Goal: Task Accomplishment & Management: Complete application form

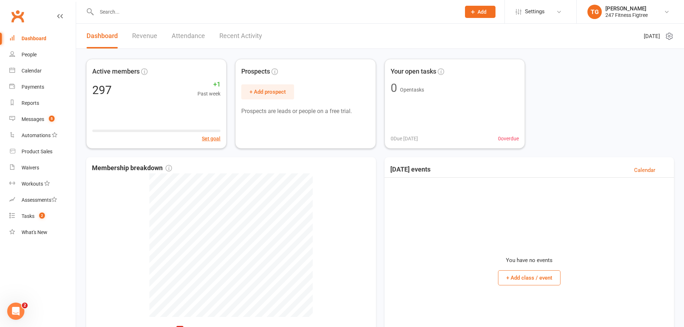
click at [483, 11] on span "Add" at bounding box center [481, 12] width 9 height 6
click at [452, 48] on link "Member" at bounding box center [473, 49] width 64 height 17
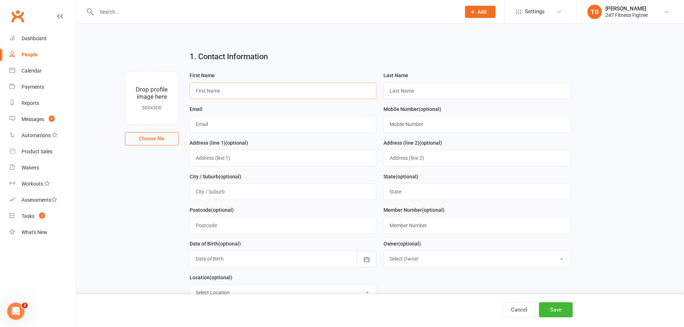
click at [271, 94] on input "text" at bounding box center [283, 91] width 187 height 17
type input "[PERSON_NAME]"
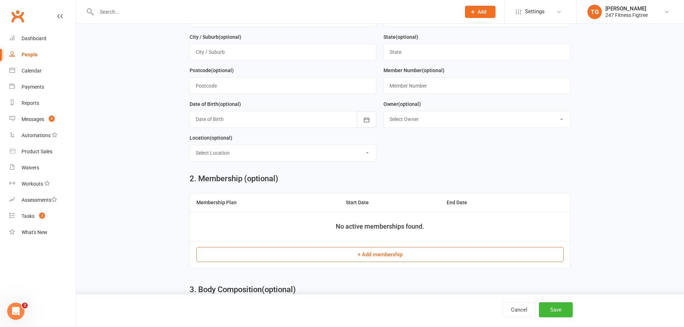
scroll to position [209, 0]
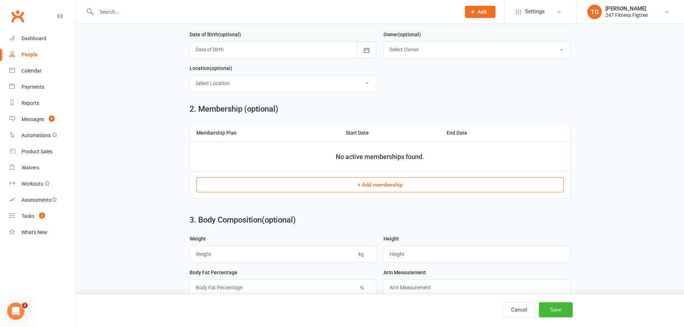
click at [373, 186] on button "+ Add membership" at bounding box center [379, 184] width 367 height 15
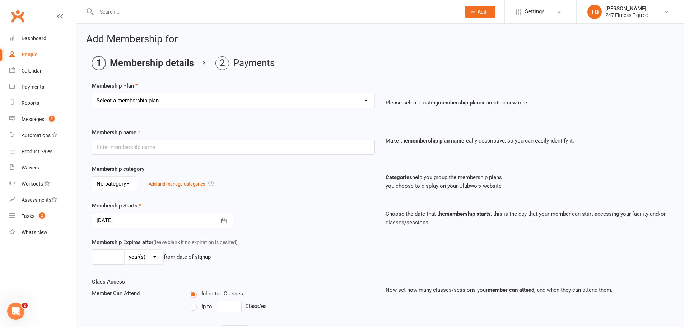
click at [181, 103] on select "Select a membership plan Create new Membership Plan Youth $33.90 Youth $29.90 F…" at bounding box center [233, 100] width 282 height 14
select select "15"
click at [92, 93] on select "Select a membership plan Create new Membership Plan Youth $33.90 Youth $29.90 F…" at bounding box center [233, 100] width 282 height 14
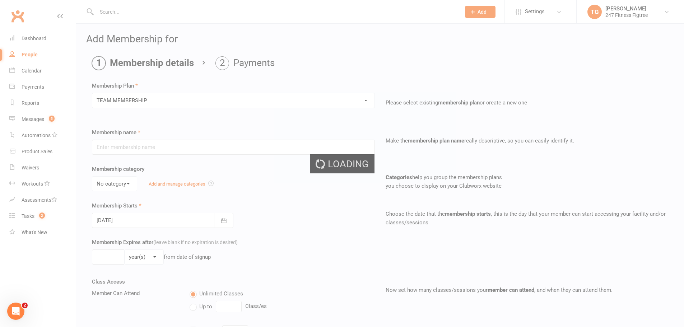
type input "TEAM MEMBERSHIP"
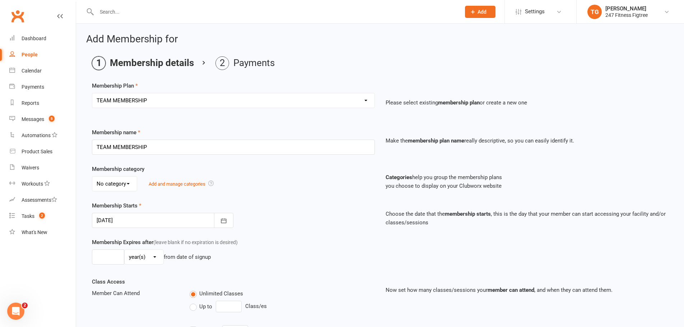
type input "[DATE]"
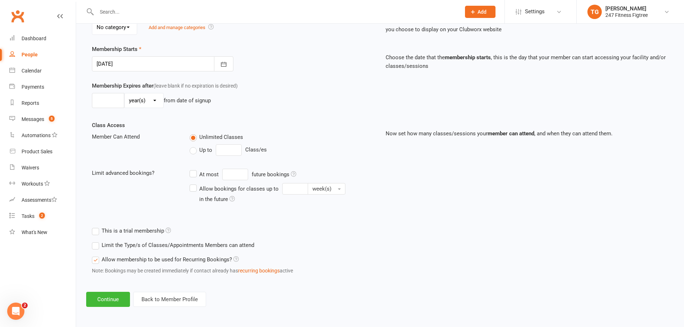
scroll to position [157, 0]
click at [117, 300] on button "Continue" at bounding box center [108, 299] width 44 height 15
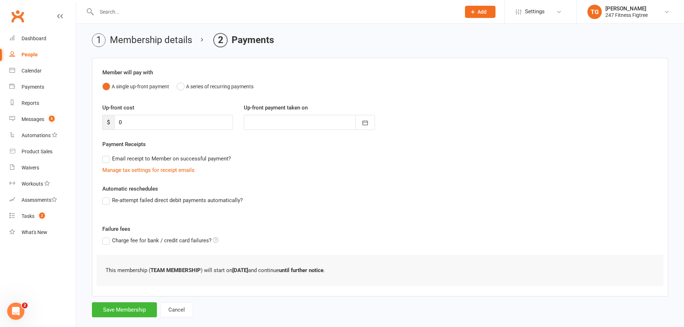
scroll to position [35, 0]
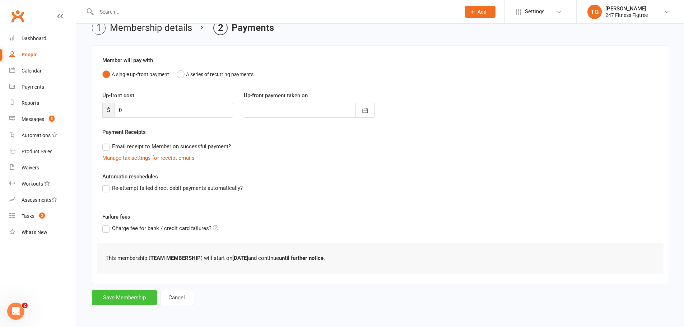
click at [130, 296] on button "Save Membership" at bounding box center [124, 297] width 65 height 15
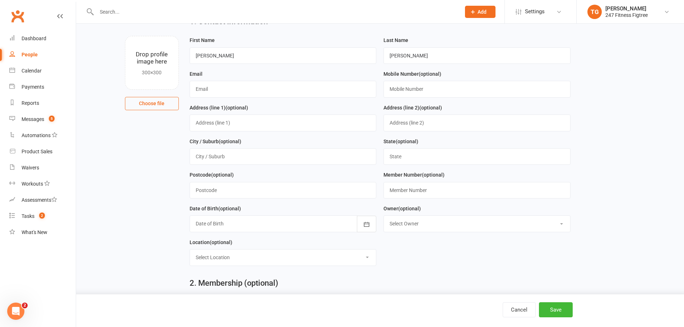
scroll to position [309, 0]
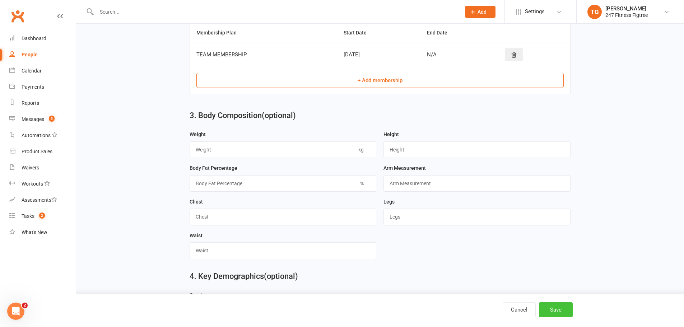
click at [550, 310] on button "Save" at bounding box center [556, 309] width 34 height 15
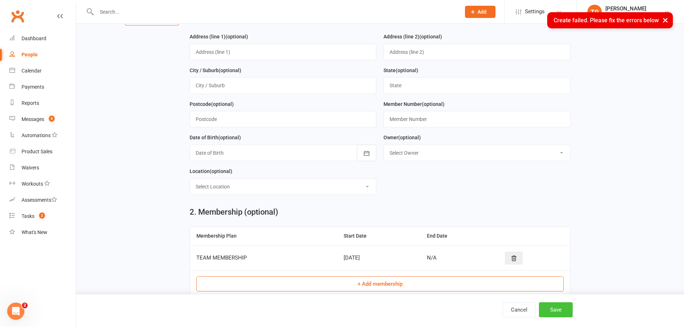
scroll to position [0, 0]
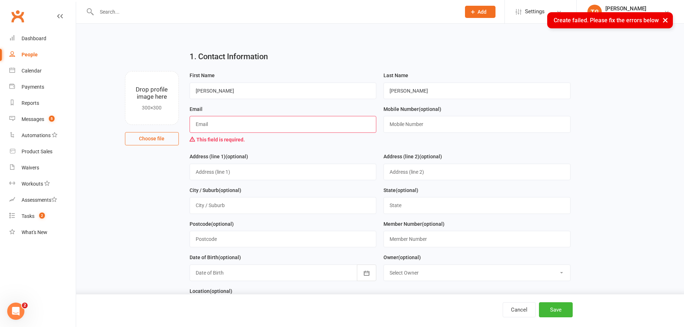
click at [288, 122] on input "text" at bounding box center [283, 124] width 187 height 17
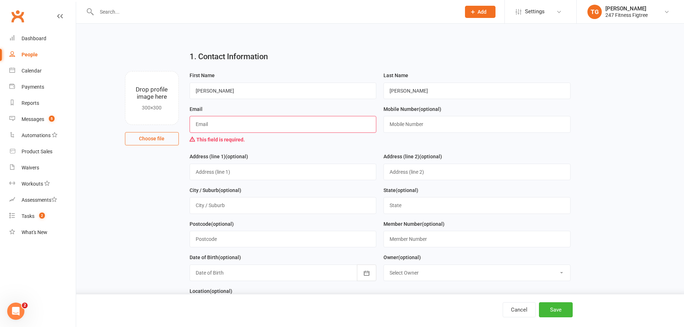
click at [139, 22] on div at bounding box center [270, 11] width 369 height 23
click at [214, 130] on input "text" at bounding box center [283, 124] width 187 height 17
type input "[PERSON_NAME][EMAIL_ADDRESS][DOMAIN_NAME]"
click at [567, 312] on button "Save" at bounding box center [556, 309] width 34 height 15
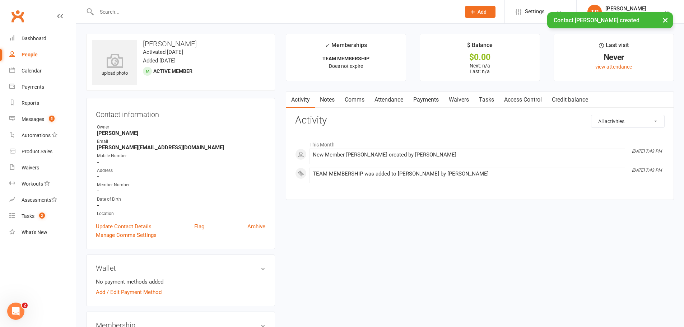
click at [521, 97] on link "Access Control" at bounding box center [523, 100] width 48 height 17
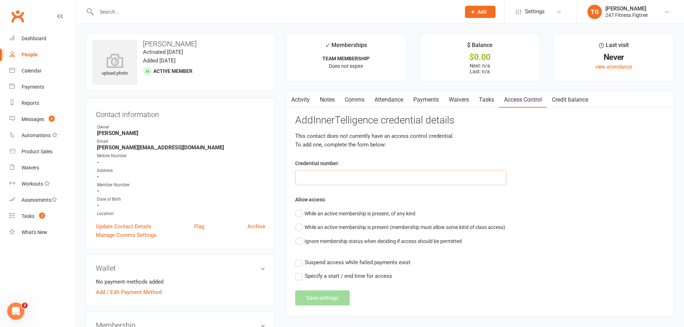
click at [378, 176] on input "text" at bounding box center [400, 177] width 211 height 15
type input "9137966"
click at [314, 214] on button "While an active membership is present, of any kind" at bounding box center [355, 214] width 120 height 14
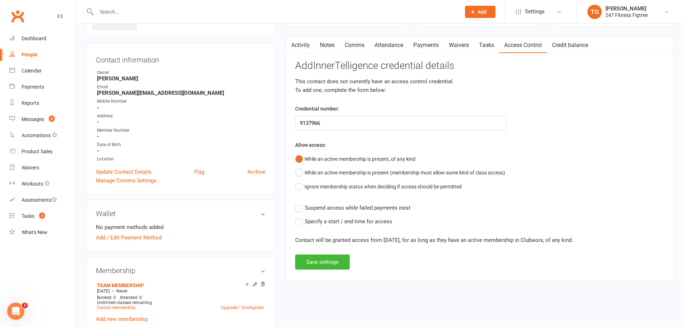
scroll to position [70, 0]
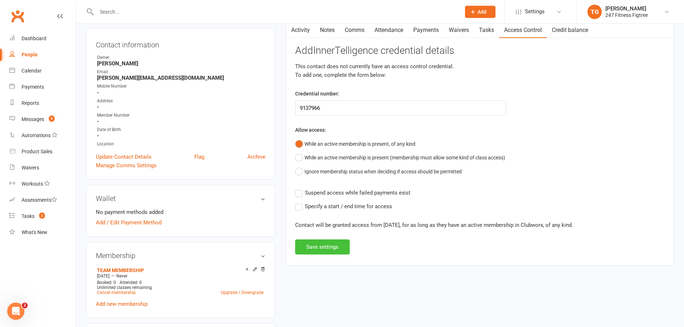
click at [327, 251] on button "Save settings" at bounding box center [322, 246] width 55 height 15
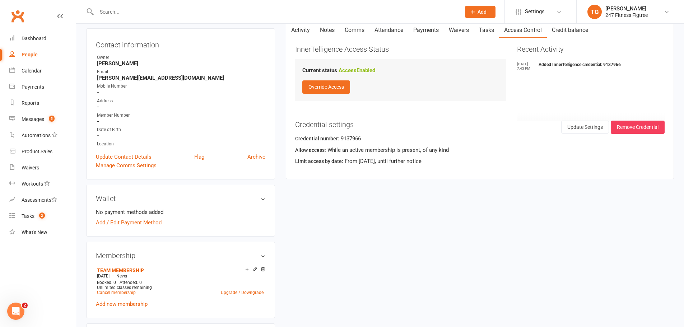
click at [332, 30] on link "Notes" at bounding box center [327, 30] width 25 height 17
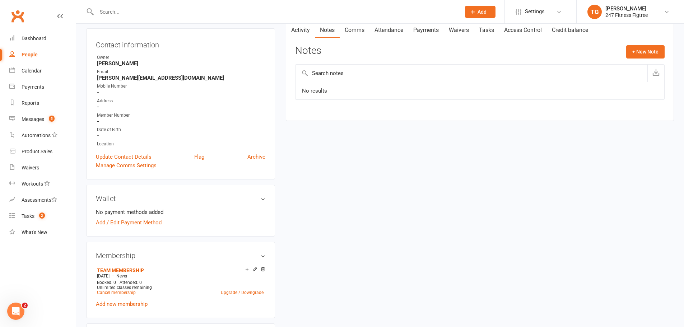
click at [367, 27] on link "Comms" at bounding box center [355, 30] width 30 height 17
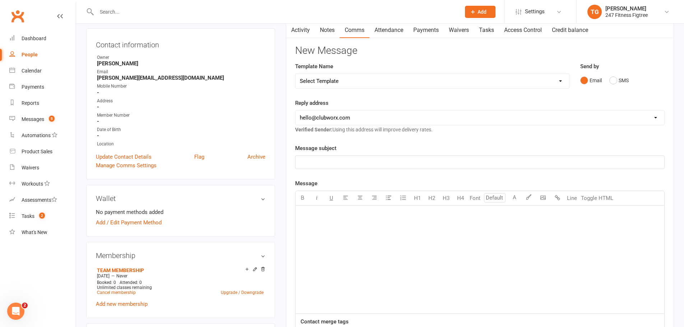
click at [486, 11] on span "Add" at bounding box center [481, 12] width 9 height 6
click at [457, 48] on link "Member" at bounding box center [473, 49] width 64 height 17
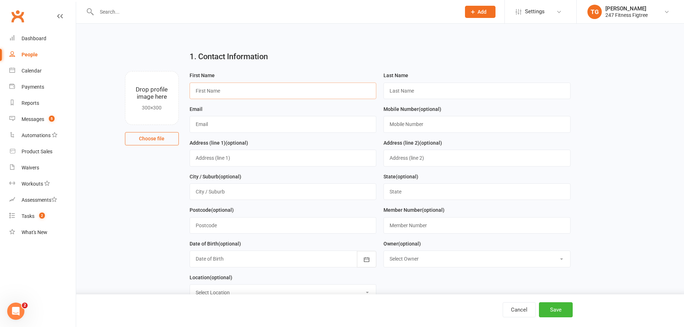
click at [282, 83] on input "text" at bounding box center [283, 91] width 187 height 17
type input "[PERSON_NAME]"
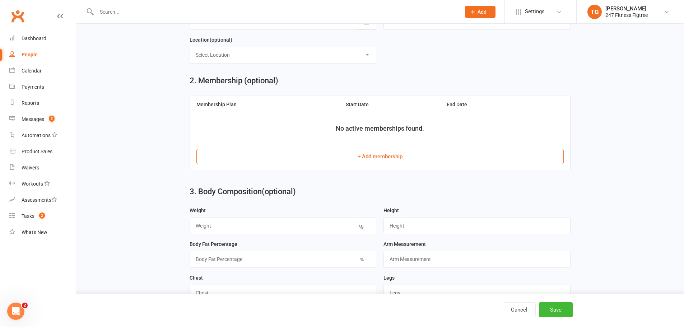
scroll to position [279, 0]
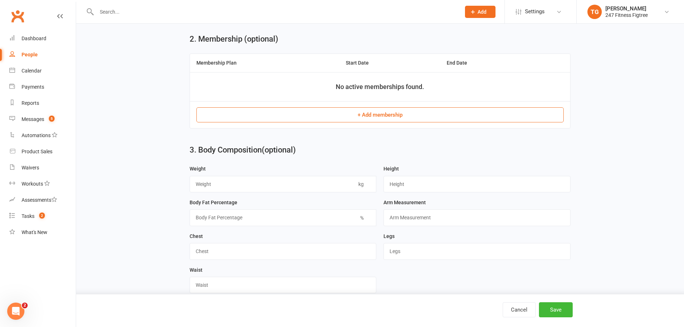
type input "[PERSON_NAME][EMAIL_ADDRESS][PERSON_NAME][DOMAIN_NAME]"
click at [358, 115] on button "+ Add membership" at bounding box center [379, 114] width 367 height 15
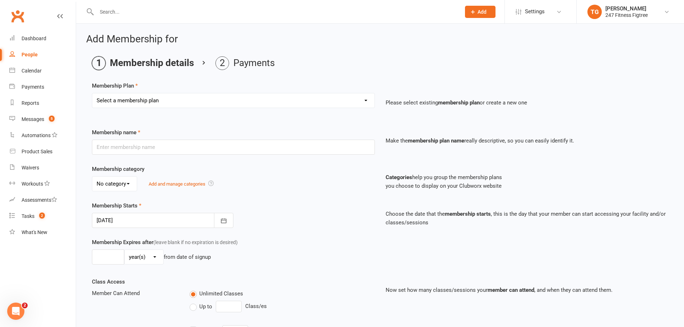
click at [200, 98] on select "Select a membership plan Create new Membership Plan Youth $33.90 Youth $29.90 F…" at bounding box center [233, 100] width 282 height 14
select select "15"
click at [92, 93] on select "Select a membership plan Create new Membership Plan Youth $33.90 Youth $29.90 F…" at bounding box center [233, 100] width 282 height 14
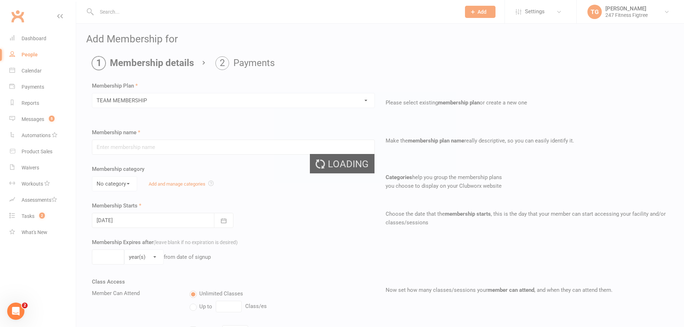
type input "TEAM MEMBERSHIP"
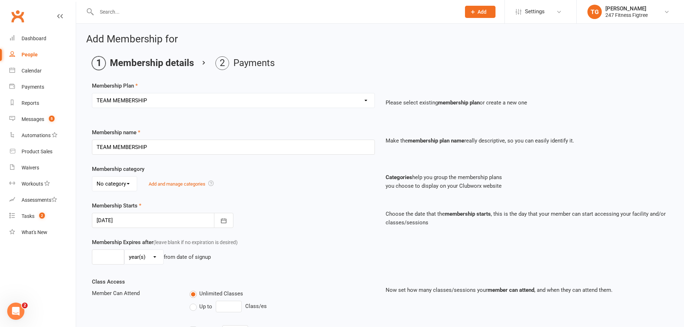
type input "[DATE]"
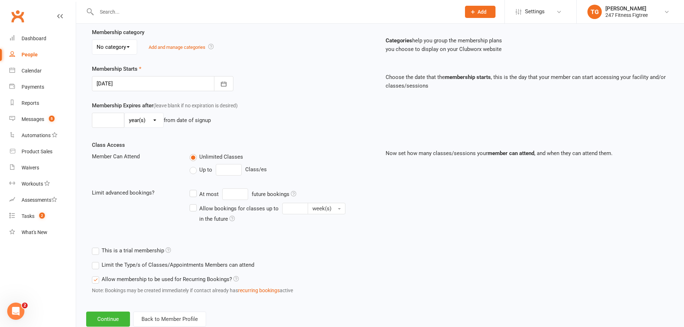
scroll to position [157, 0]
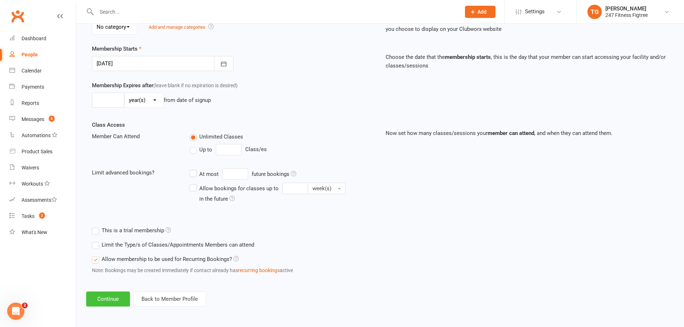
click at [114, 301] on button "Continue" at bounding box center [108, 299] width 44 height 15
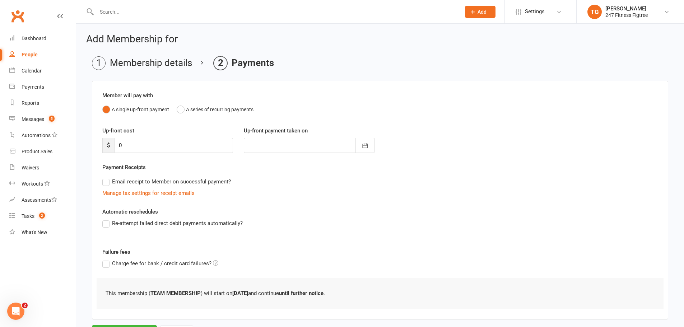
click at [443, 194] on div "Manage tax settings for receipt emails" at bounding box center [379, 193] width 555 height 9
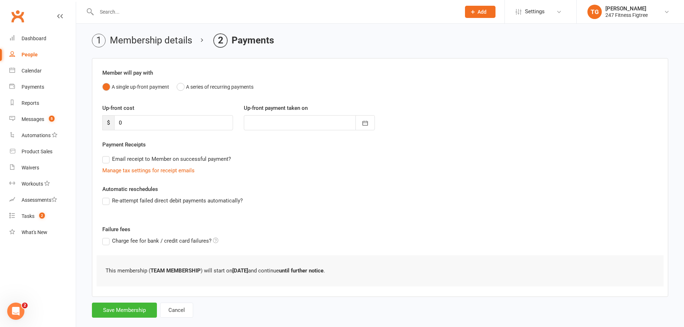
scroll to position [35, 0]
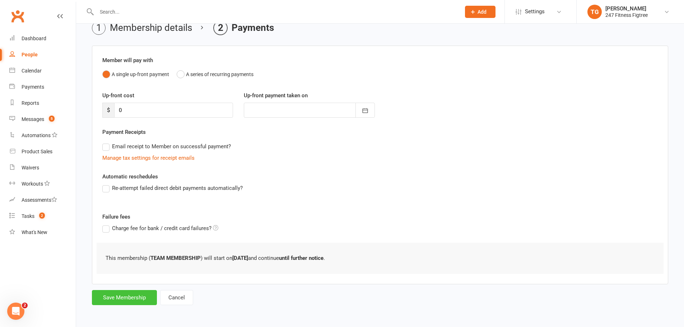
click at [128, 299] on button "Save Membership" at bounding box center [124, 297] width 65 height 15
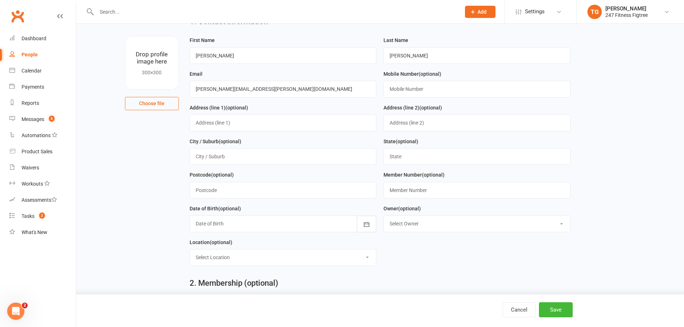
scroll to position [309, 0]
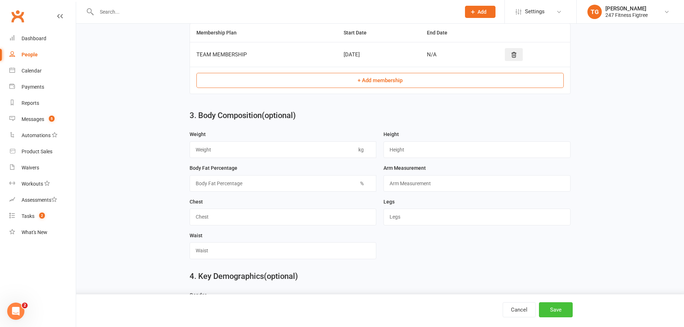
click at [555, 309] on button "Save" at bounding box center [556, 309] width 34 height 15
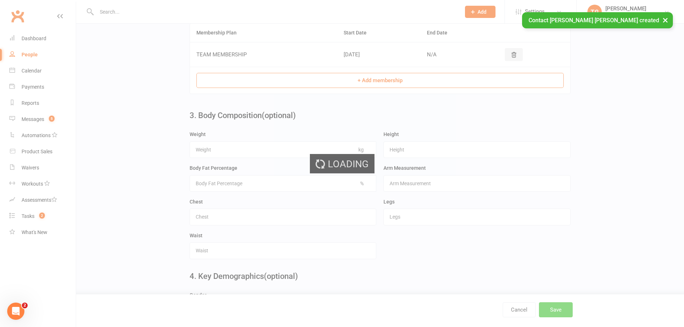
scroll to position [0, 0]
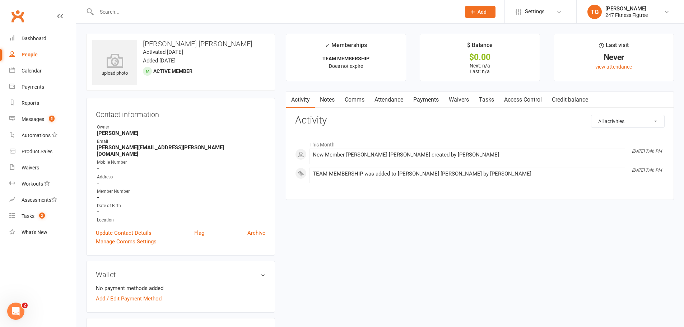
click at [527, 97] on link "Access Control" at bounding box center [523, 100] width 48 height 17
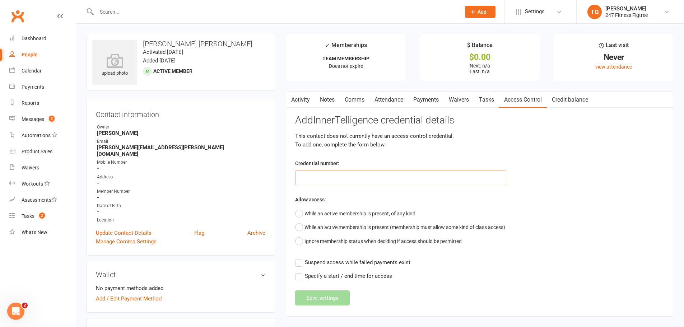
click at [329, 180] on input "text" at bounding box center [400, 177] width 211 height 15
type input "8575292"
click at [336, 216] on button "While an active membership is present, of any kind" at bounding box center [355, 214] width 120 height 14
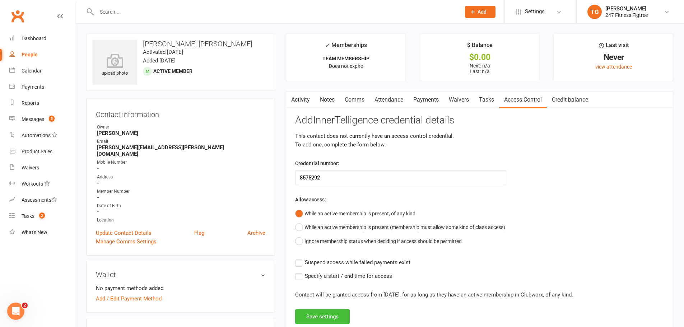
click at [321, 320] on button "Save settings" at bounding box center [322, 316] width 55 height 15
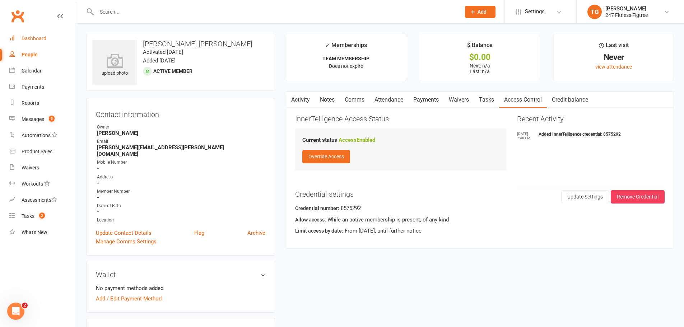
click at [40, 42] on link "Dashboard" at bounding box center [42, 39] width 66 height 16
